Goal: Task Accomplishment & Management: Use online tool/utility

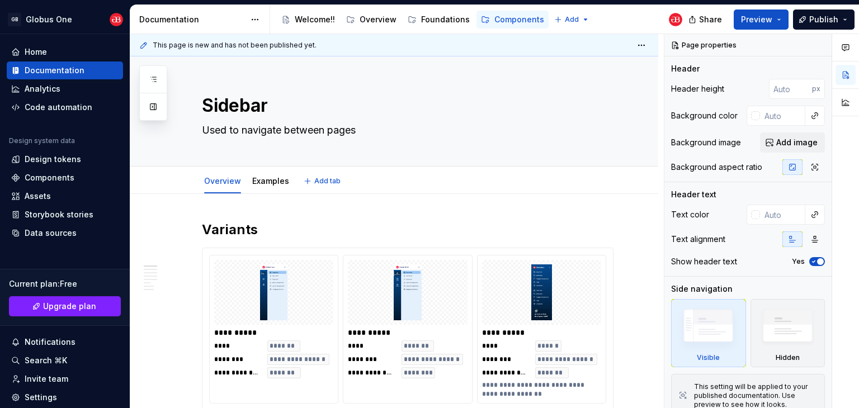
type textarea "*"
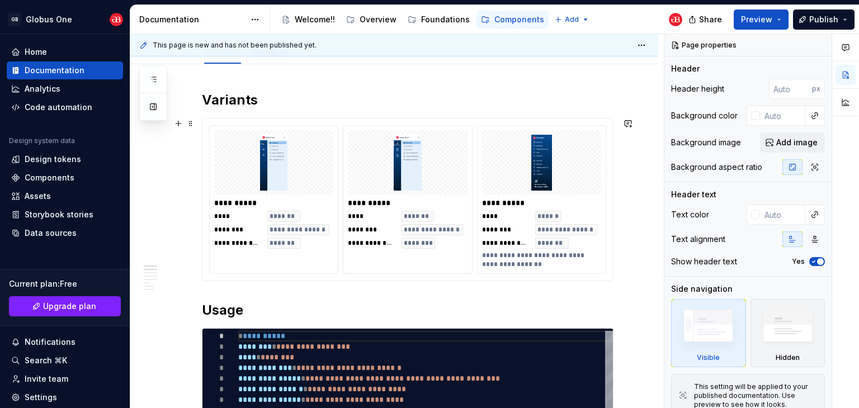
scroll to position [112, 0]
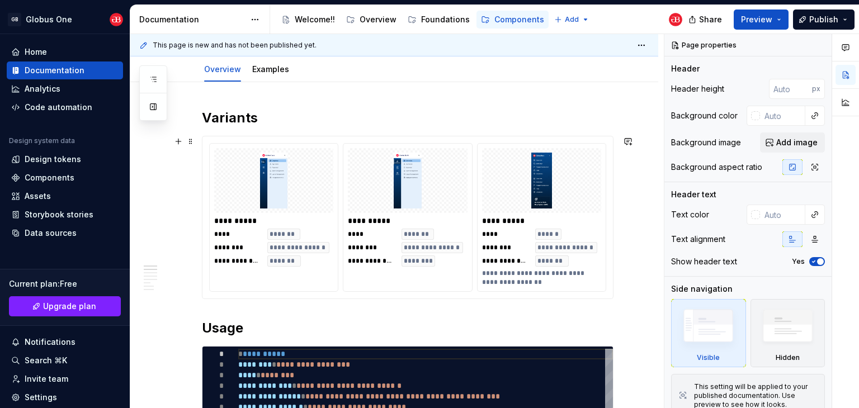
click at [513, 184] on img at bounding box center [542, 181] width 110 height 56
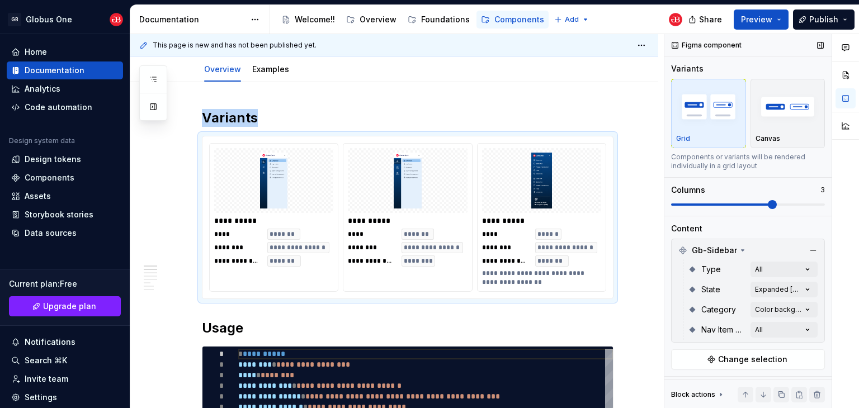
scroll to position [162, 0]
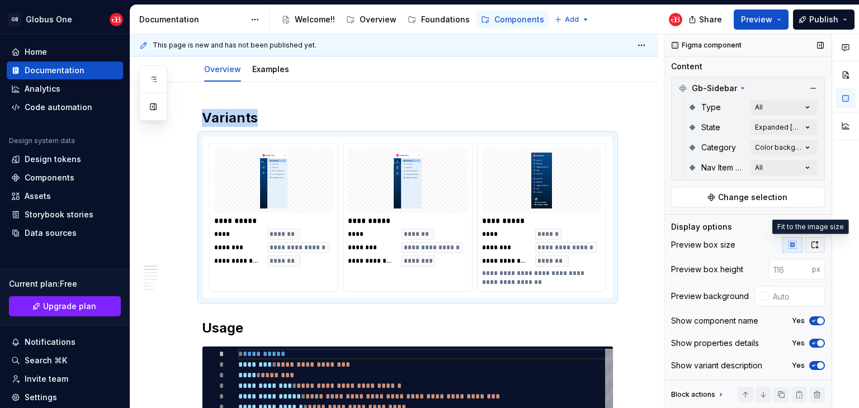
click at [810, 245] on icon "button" at bounding box center [814, 244] width 9 height 9
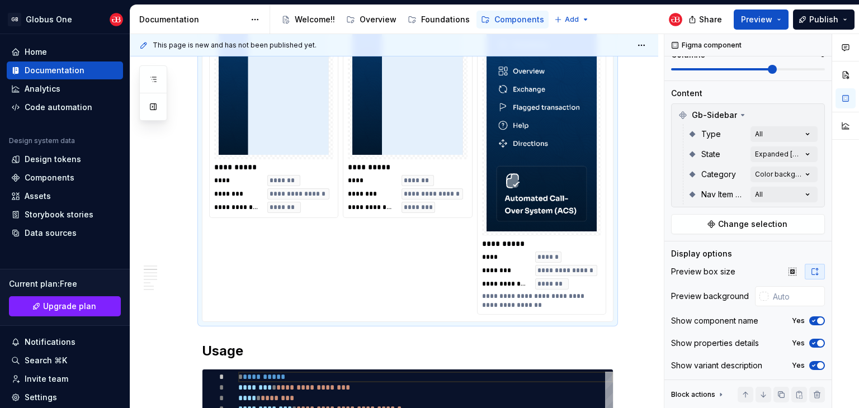
scroll to position [336, 0]
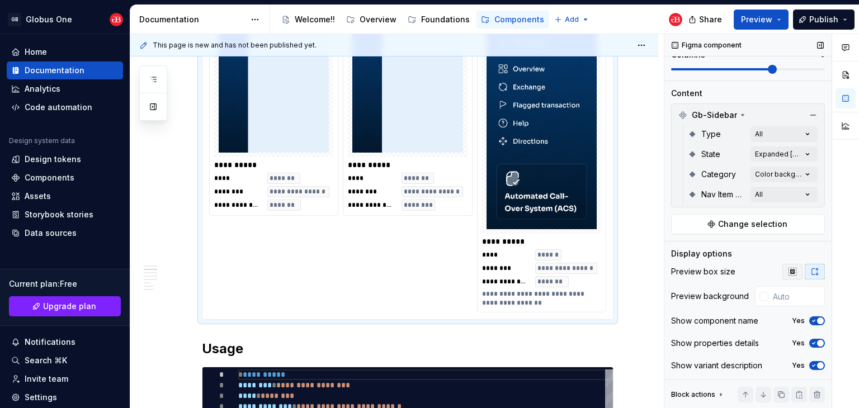
click at [788, 268] on icon "button" at bounding box center [792, 271] width 9 height 9
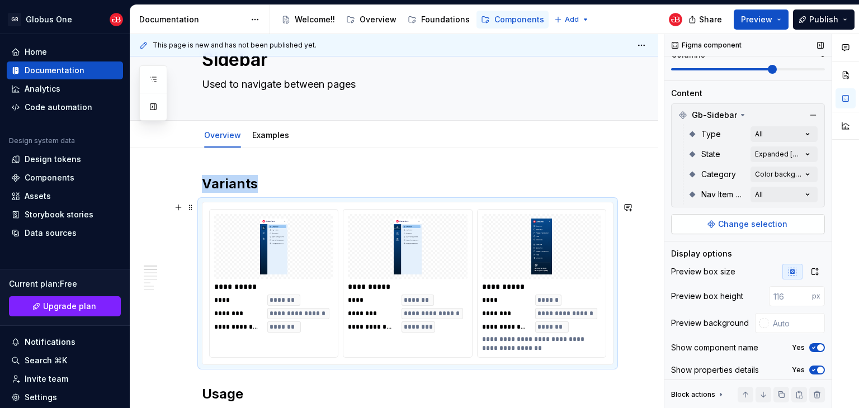
scroll to position [112, 0]
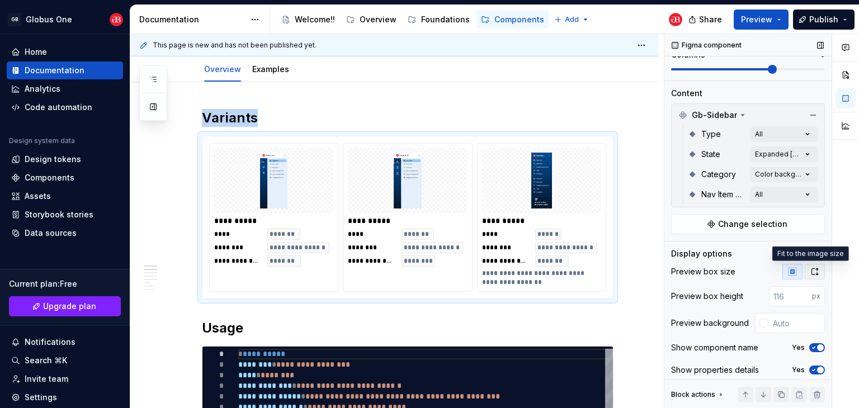
click at [810, 272] on icon "button" at bounding box center [814, 271] width 9 height 9
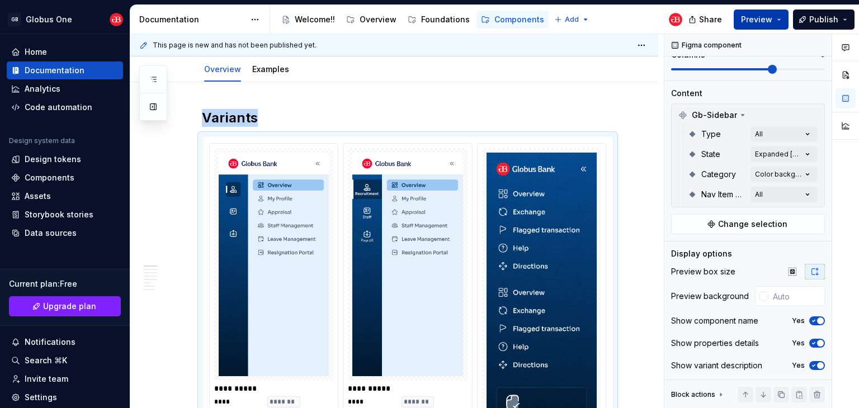
click at [783, 22] on button "Preview" at bounding box center [761, 20] width 55 height 20
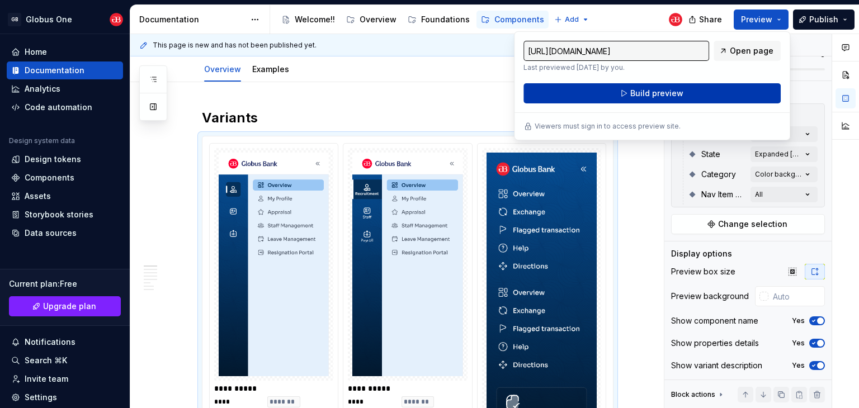
click at [655, 92] on span "Build preview" at bounding box center [656, 93] width 53 height 11
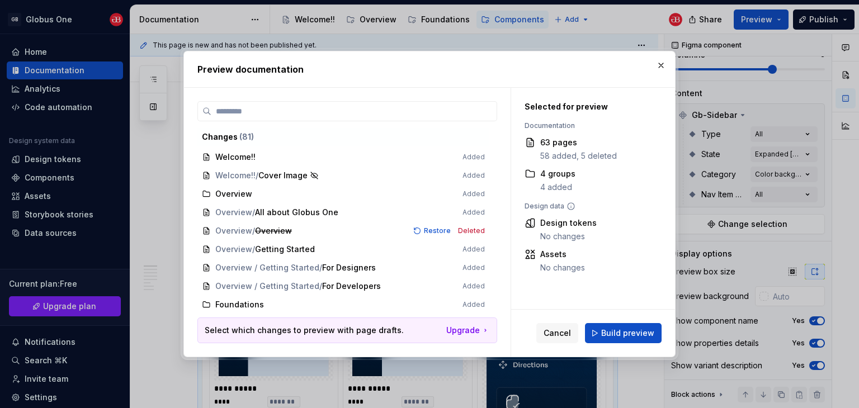
click at [631, 343] on div "Cancel Build preview" at bounding box center [593, 333] width 164 height 47
click at [611, 333] on span "Build preview" at bounding box center [627, 333] width 53 height 11
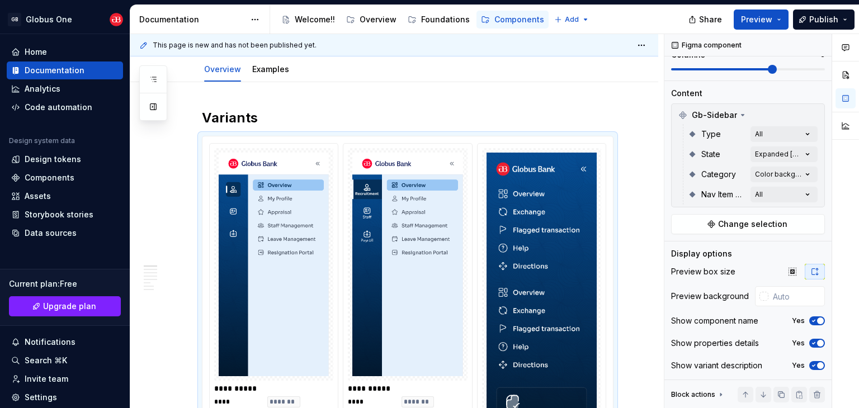
type textarea "*"
